Goal: Task Accomplishment & Management: Use online tool/utility

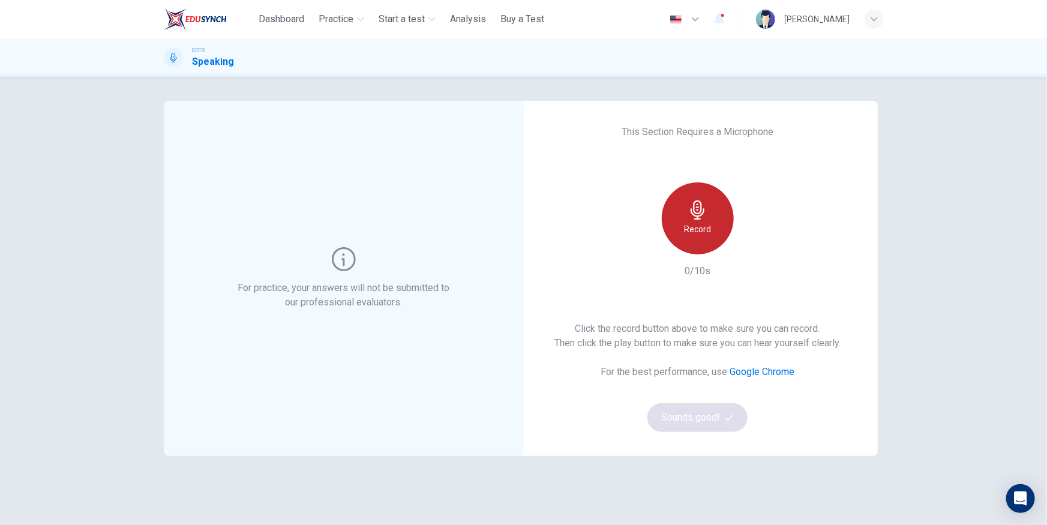
click at [692, 202] on icon "button" at bounding box center [697, 209] width 14 height 19
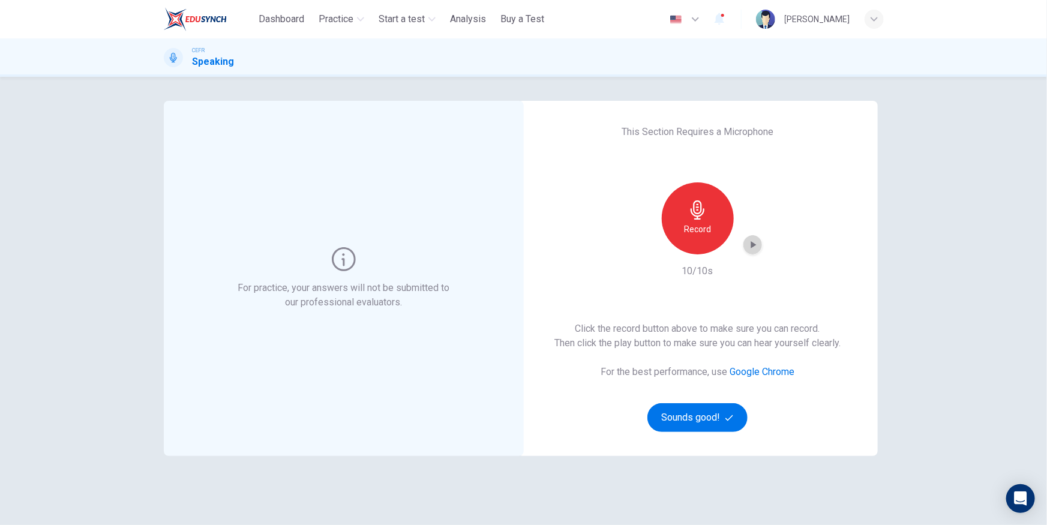
click at [750, 248] on icon "button" at bounding box center [753, 245] width 12 height 12
click at [696, 419] on button "Sounds good!" at bounding box center [697, 417] width 101 height 29
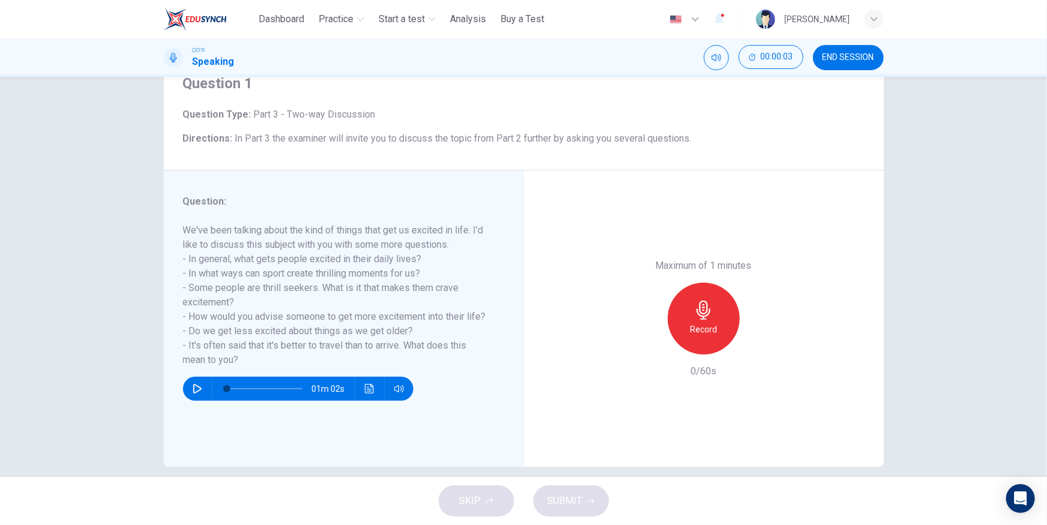
scroll to position [54, 0]
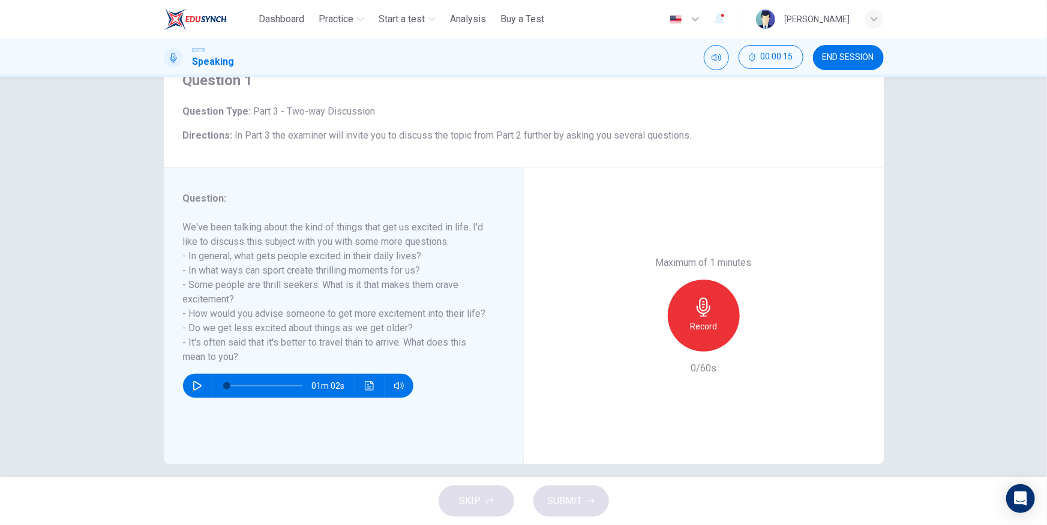
click at [188, 381] on button "button" at bounding box center [197, 386] width 19 height 24
drag, startPoint x: 256, startPoint y: 361, endPoint x: 162, endPoint y: 213, distance: 175.2
click at [164, 212] on div "Question : We've been talking about the kind of things that get us excited in l…" at bounding box center [344, 315] width 360 height 296
drag, startPoint x: 180, startPoint y: 224, endPoint x: 223, endPoint y: 348, distance: 130.9
click at [223, 348] on h6 "We've been talking about the kind of things that get us excited in life. I'd li…" at bounding box center [336, 292] width 307 height 144
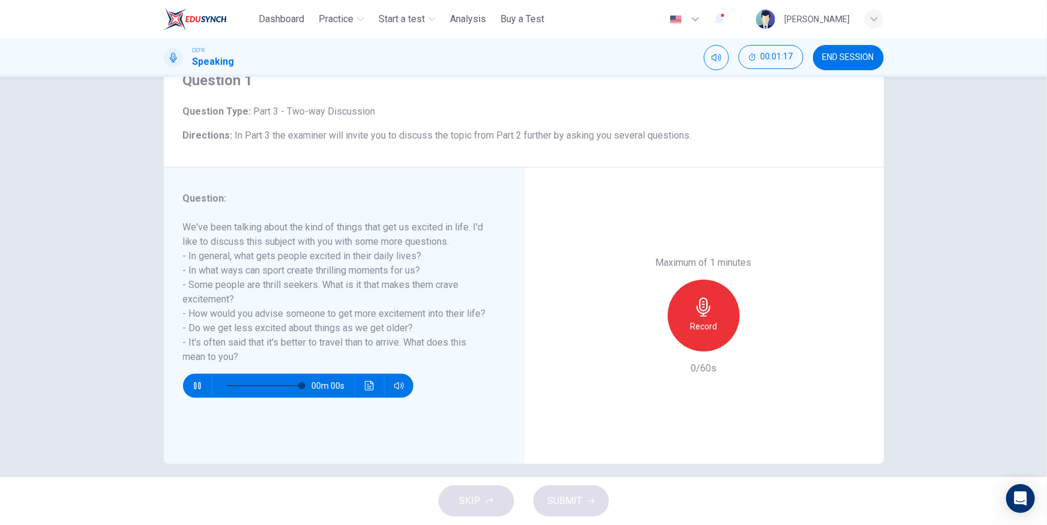
type input "*"
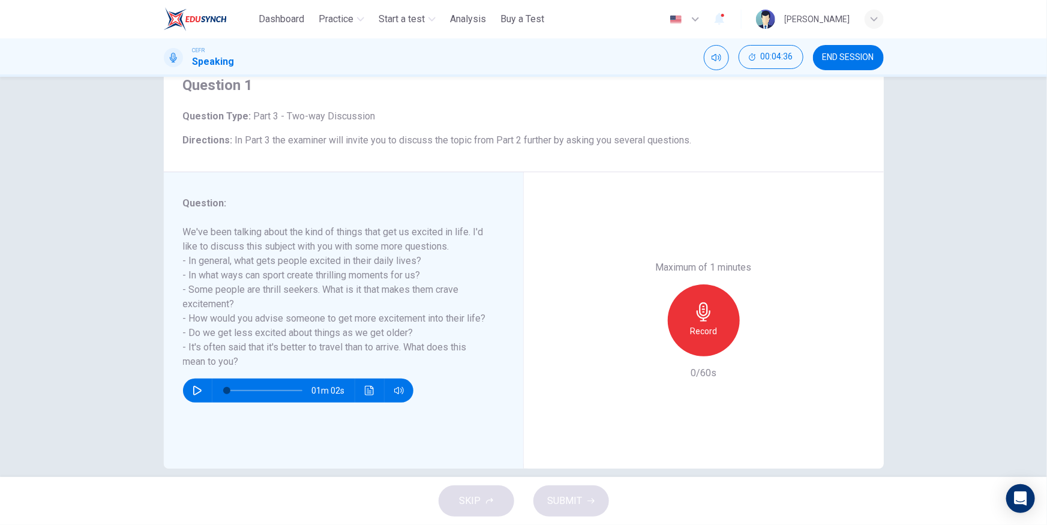
scroll to position [64, 0]
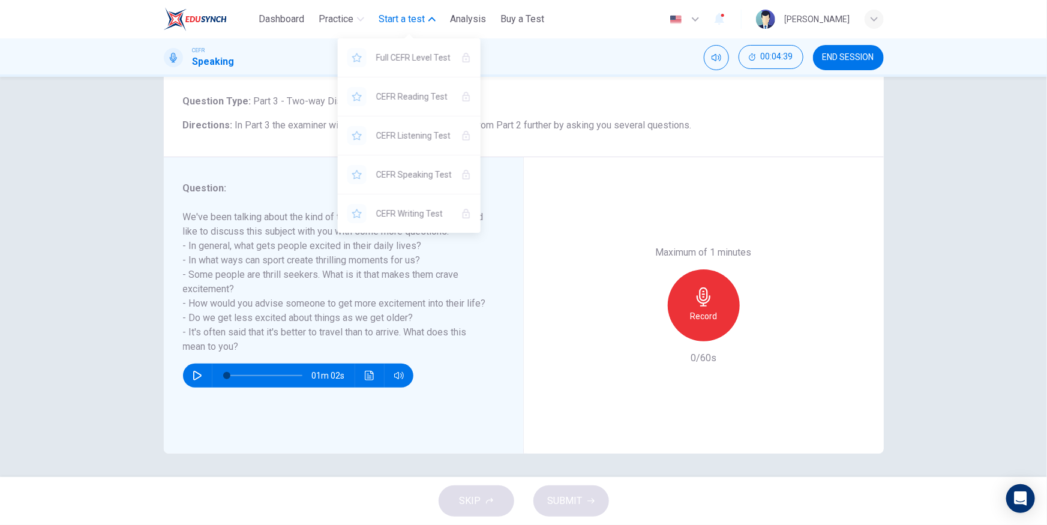
click at [399, 13] on span "Start a test" at bounding box center [401, 19] width 46 height 14
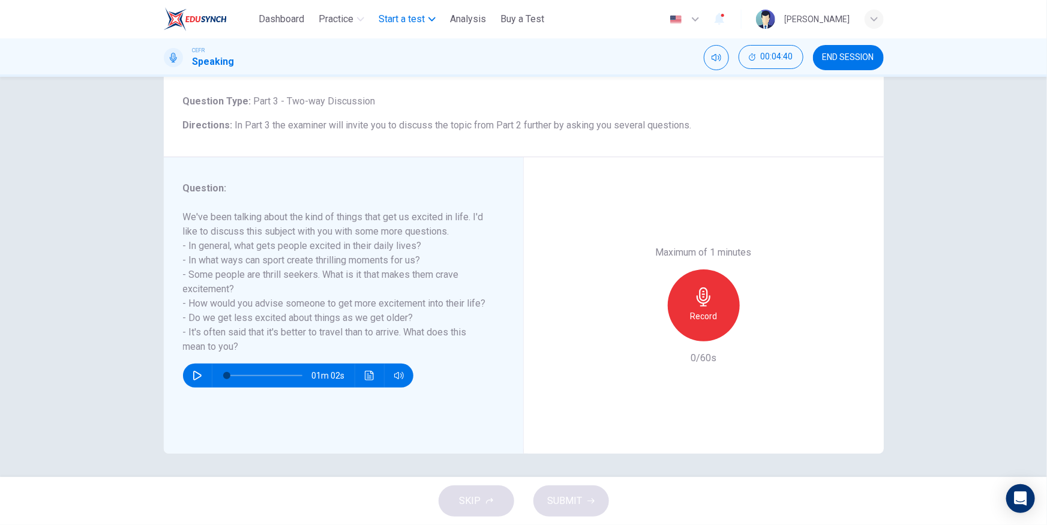
click at [399, 14] on span "Start a test" at bounding box center [401, 19] width 46 height 14
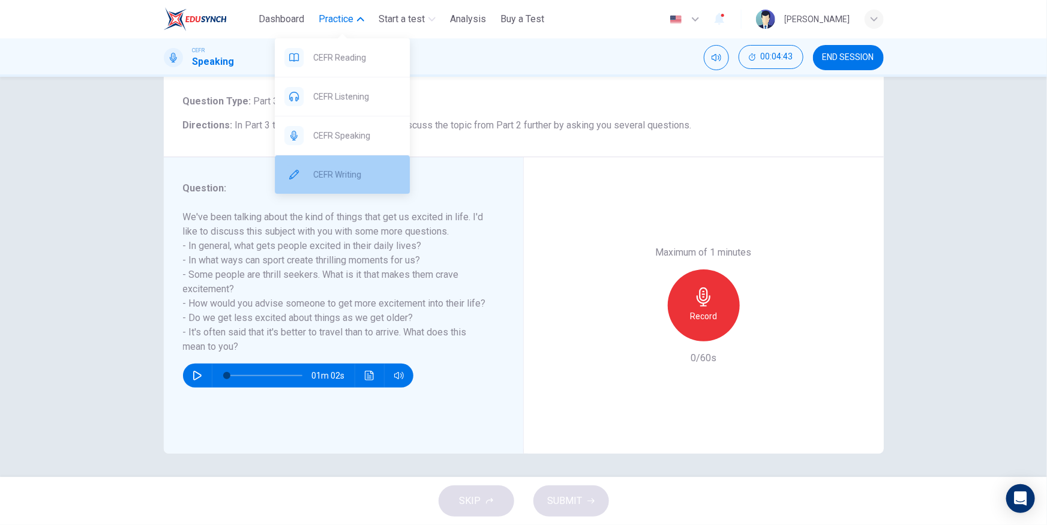
click at [336, 175] on span "CEFR Writing" at bounding box center [356, 174] width 87 height 14
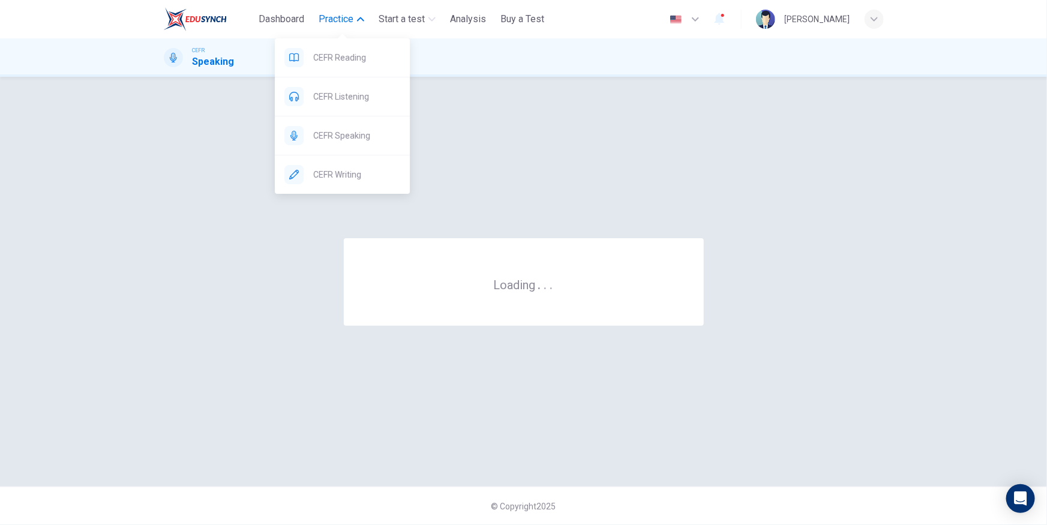
scroll to position [0, 0]
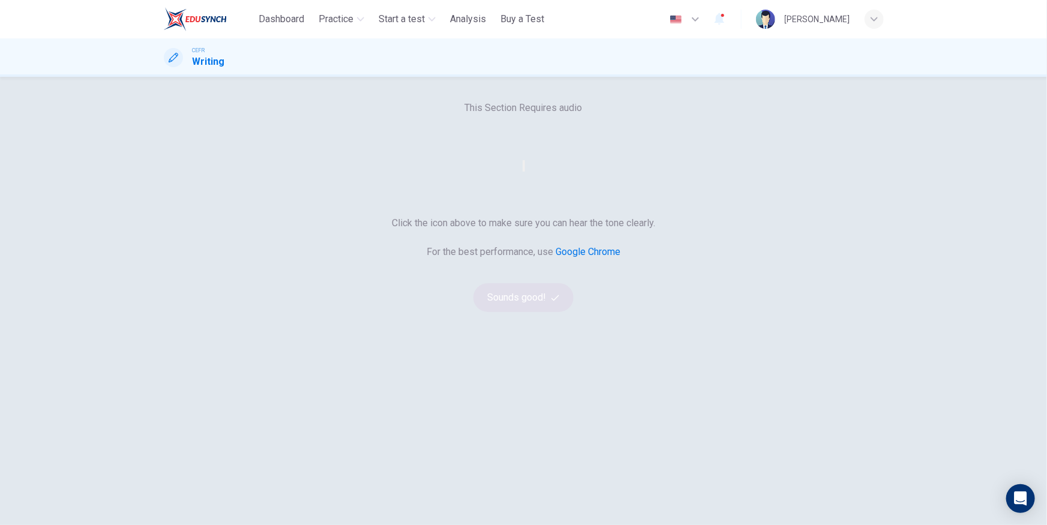
click at [525, 172] on button "button" at bounding box center [523, 165] width 2 height 11
click at [527, 312] on button "Sounds good!" at bounding box center [523, 297] width 101 height 29
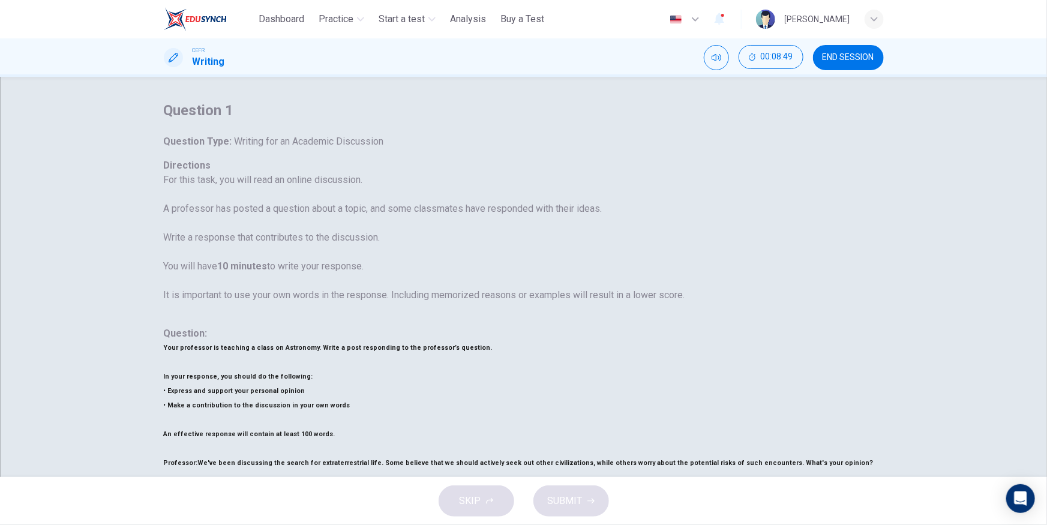
click at [873, 23] on div "button" at bounding box center [873, 19] width 19 height 19
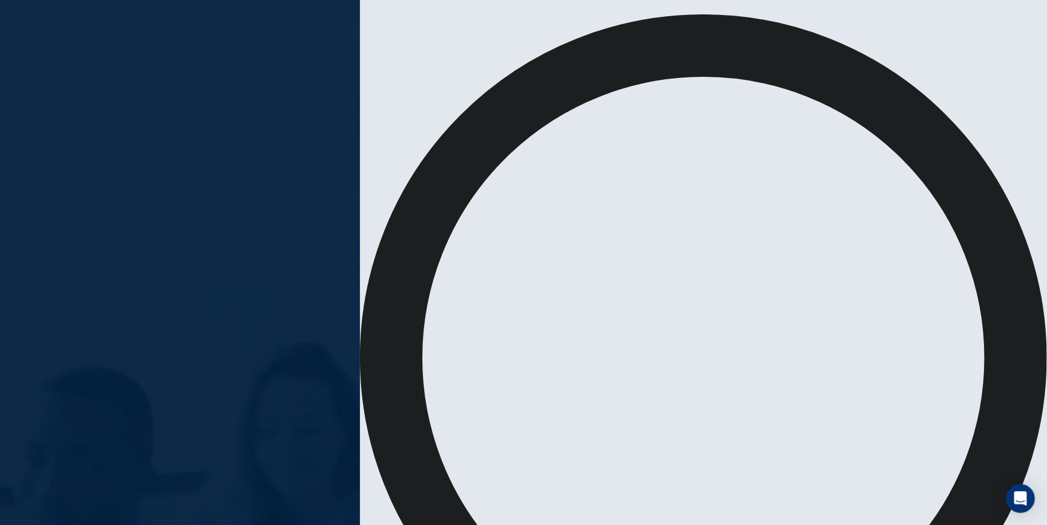
type input "**********"
